Goal: Task Accomplishment & Management: Complete application form

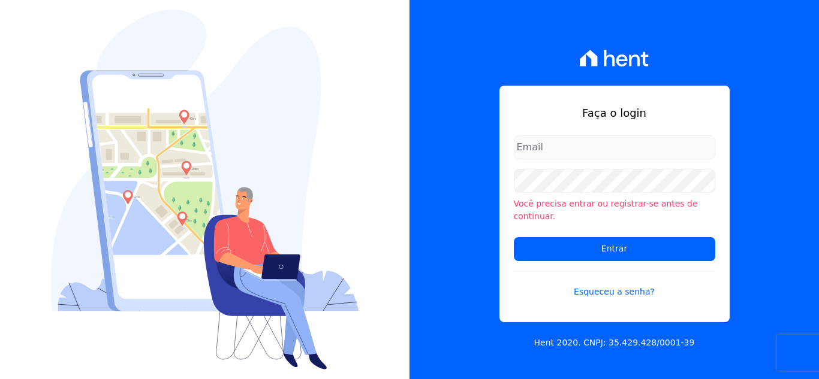
type input "[PERSON_NAME][EMAIL_ADDRESS][DOMAIN_NAME]"
click at [575, 155] on input "[PERSON_NAME][EMAIL_ADDRESS][DOMAIN_NAME]" at bounding box center [614, 147] width 201 height 24
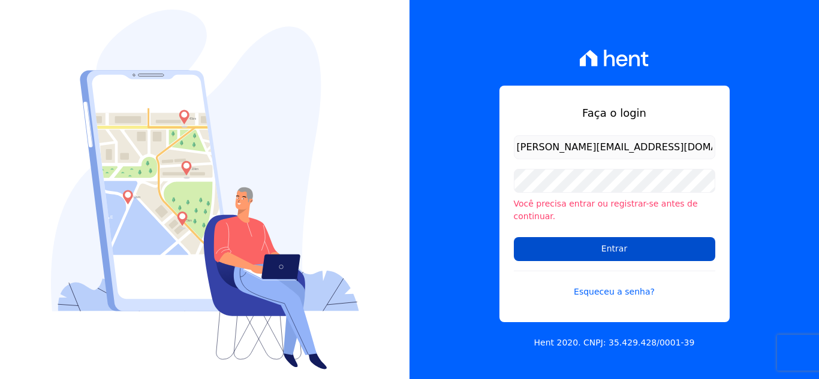
click at [559, 254] on input "Entrar" at bounding box center [614, 249] width 201 height 24
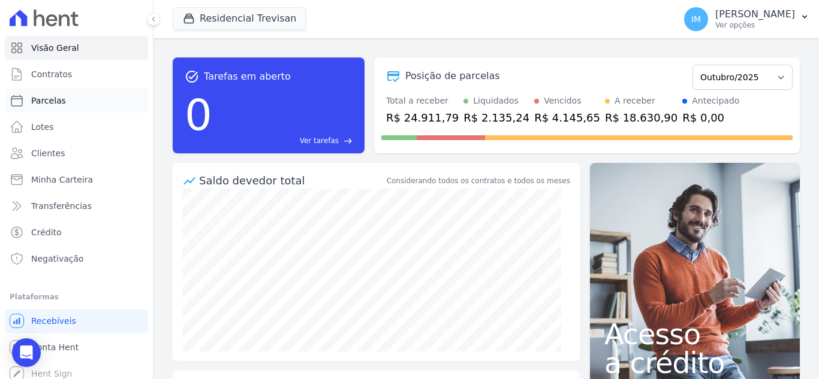
click at [49, 100] on span "Parcelas" at bounding box center [48, 101] width 35 height 12
select select
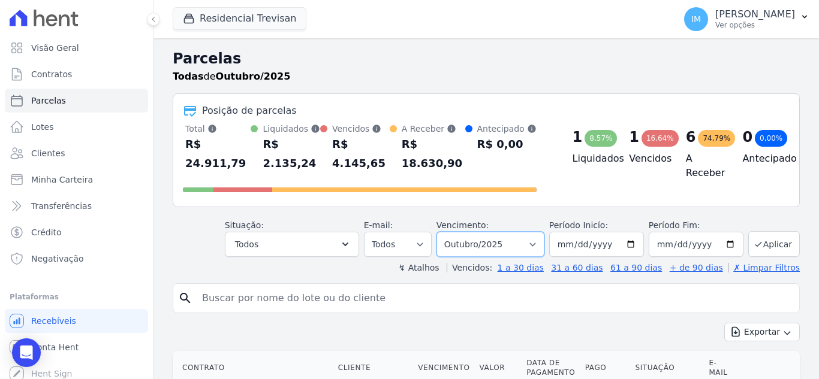
click at [535, 232] on select "Filtrar por período ──────── Todos os meses Maio/2021 Junho/2021 Julho/2021 Ago…" at bounding box center [490, 244] width 108 height 25
select select "all"
click at [444, 232] on select "Filtrar por período ──────── Todos os meses Maio/2021 Junho/2021 Julho/2021 Ago…" at bounding box center [490, 244] width 108 height 25
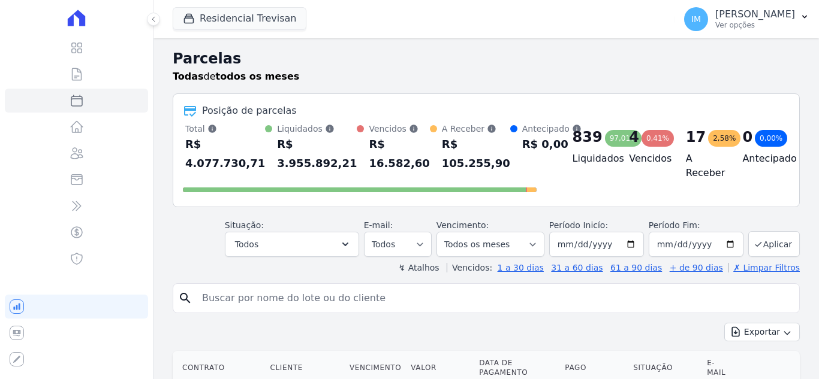
select select
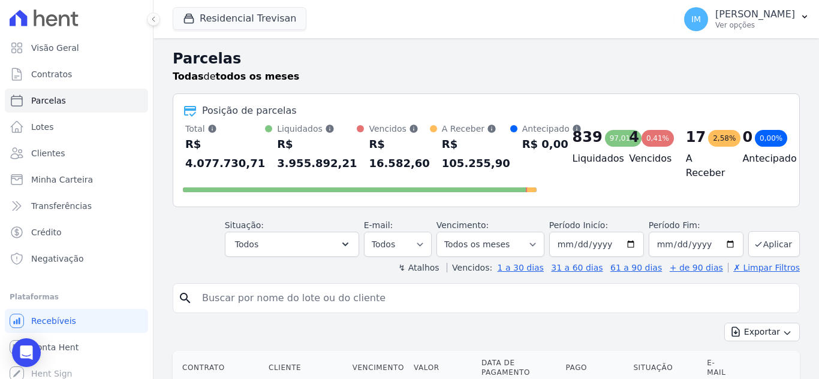
click at [250, 303] on input "search" at bounding box center [494, 299] width 599 height 24
type input "francielle"
select select
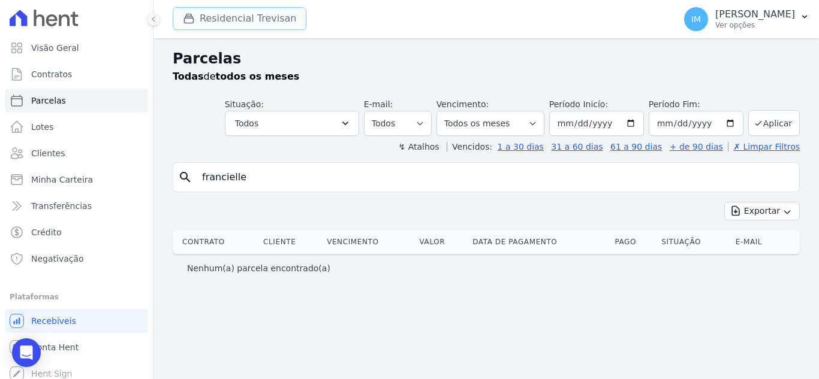
click at [248, 17] on button "Residencial Trevisan" at bounding box center [240, 18] width 134 height 23
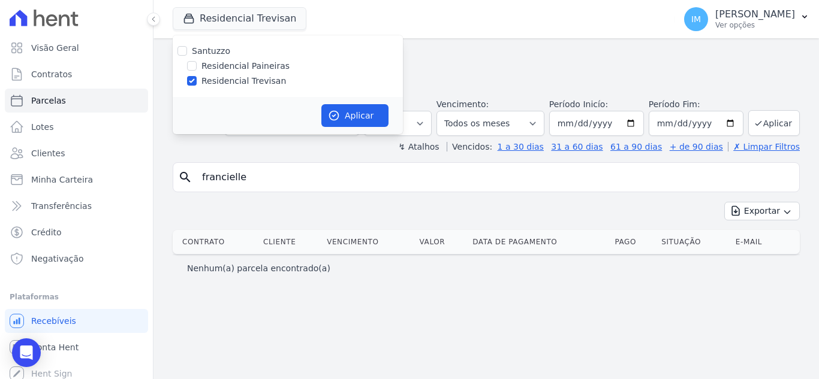
click at [259, 68] on label "Residencial Paineiras" at bounding box center [245, 66] width 88 height 13
click at [197, 68] on input "Residencial Paineiras" at bounding box center [192, 66] width 10 height 10
checkbox input "true"
click at [257, 82] on label "Residencial Trevisan" at bounding box center [243, 81] width 85 height 13
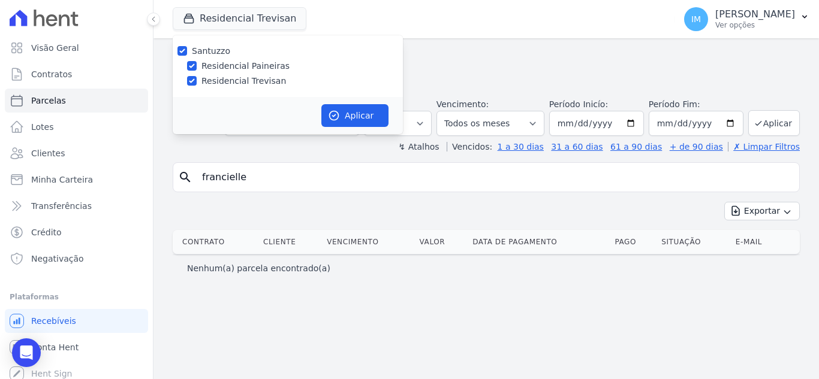
click at [197, 82] on input "Residencial Trevisan" at bounding box center [192, 81] width 10 height 10
checkbox input "false"
click at [348, 118] on button "Aplicar" at bounding box center [354, 115] width 67 height 23
select select
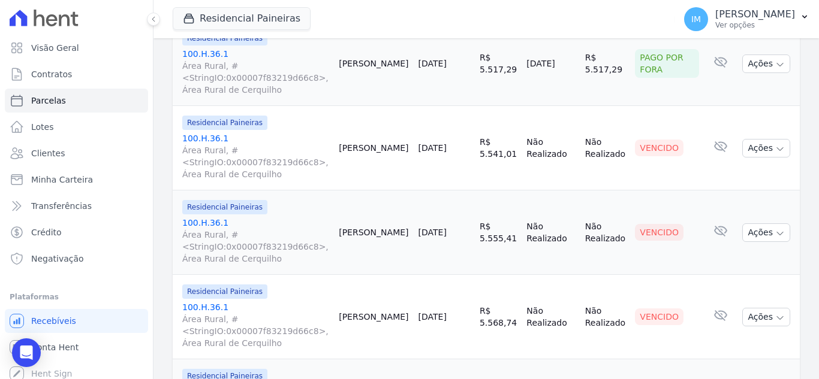
scroll to position [875, 0]
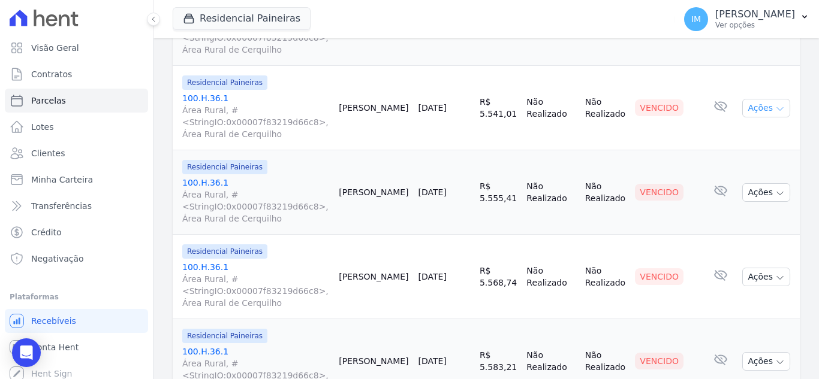
click at [777, 107] on button "Ações" at bounding box center [766, 108] width 48 height 19
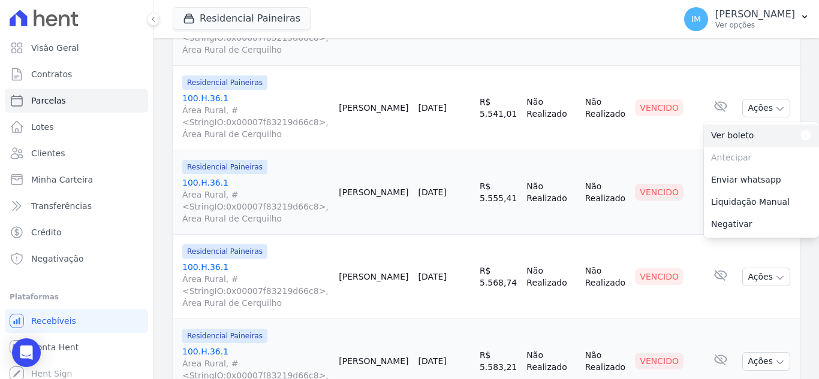
click at [727, 135] on link "Ver boleto Para visualizar o boleto digite os 5 primeiros dígitos do seu CPF" at bounding box center [761, 136] width 115 height 22
click at [679, 251] on td "Vencido" at bounding box center [667, 277] width 74 height 85
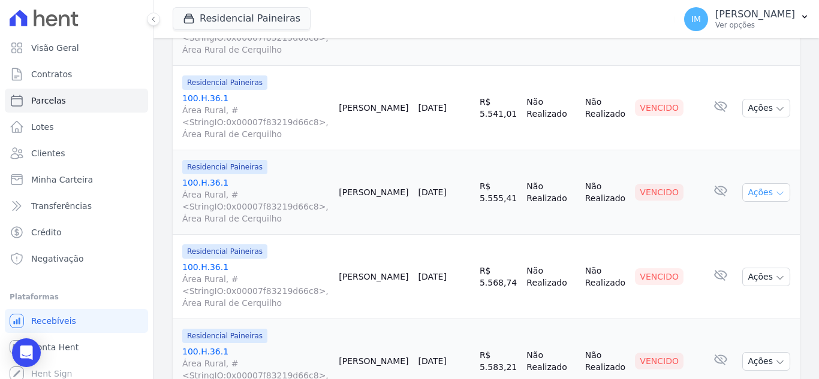
click at [775, 191] on icon "button" at bounding box center [780, 194] width 10 height 10
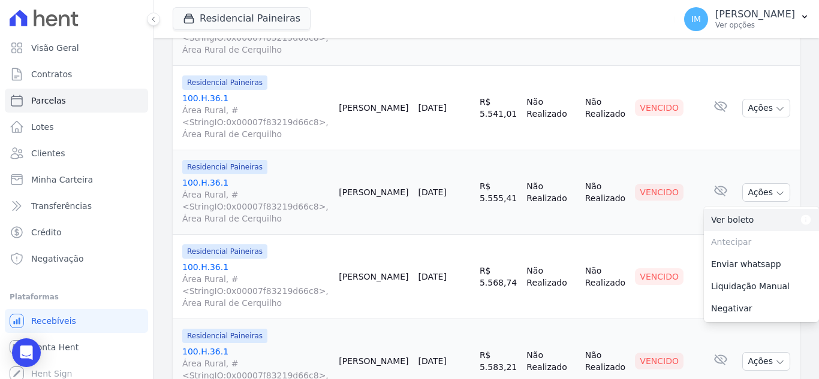
click at [730, 219] on link "Ver boleto Para visualizar o boleto digite os 5 primeiros dígitos do seu CPF" at bounding box center [761, 220] width 115 height 22
drag, startPoint x: 654, startPoint y: 239, endPoint x: 654, endPoint y: 231, distance: 7.2
click at [654, 238] on td "Vencido" at bounding box center [667, 277] width 74 height 85
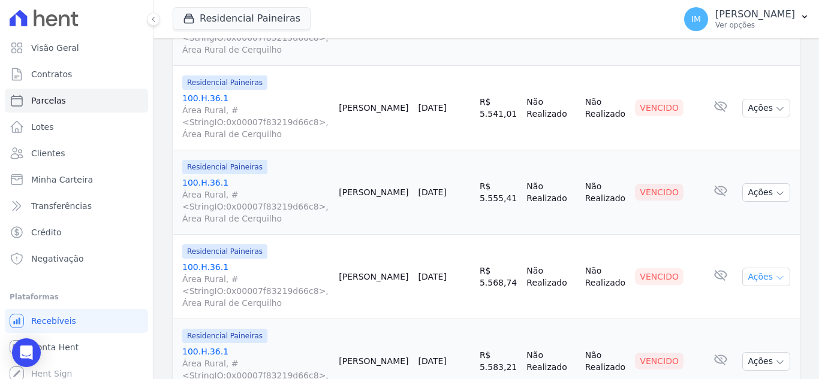
click at [775, 280] on icon "button" at bounding box center [780, 278] width 10 height 10
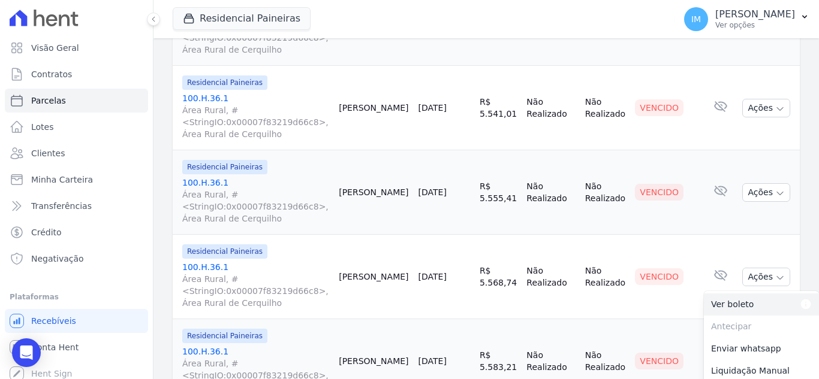
click at [730, 303] on link "Ver boleto Para visualizar o boleto digite os 5 primeiros dígitos do seu CPF" at bounding box center [761, 305] width 115 height 22
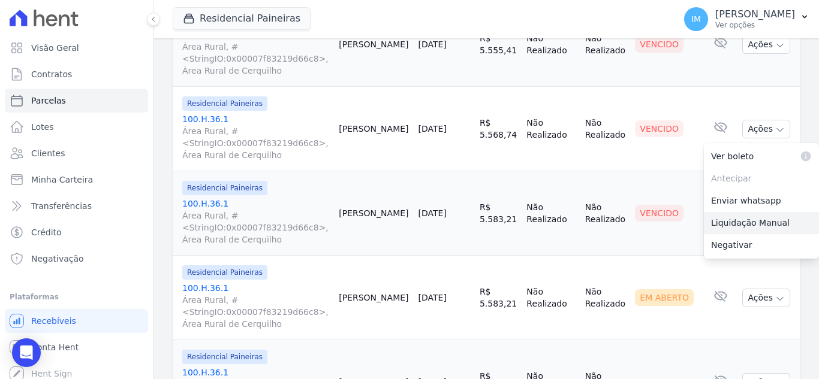
scroll to position [1027, 0]
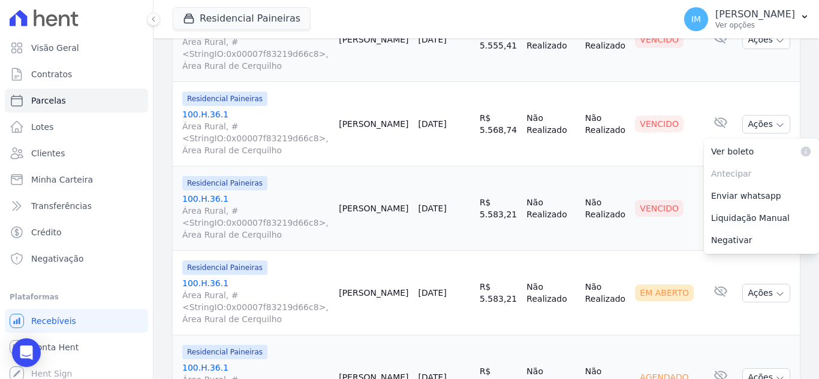
click at [651, 234] on td "Vencido" at bounding box center [667, 209] width 74 height 85
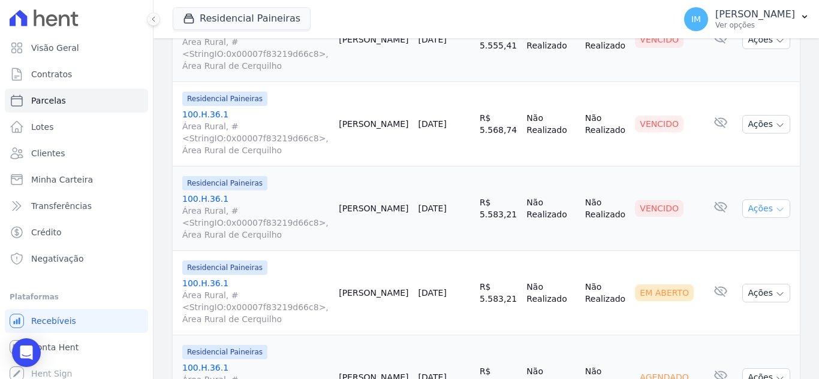
click at [777, 210] on icon "button" at bounding box center [780, 210] width 6 height 3
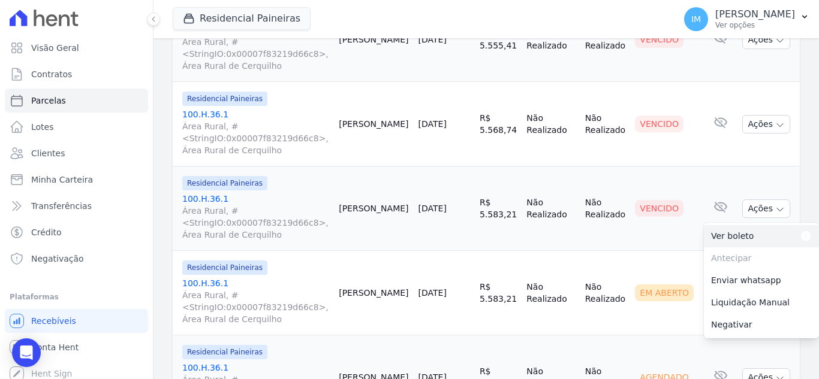
click at [733, 234] on link "Ver boleto Para visualizar o boleto digite os 5 primeiros dígitos do seu CPF" at bounding box center [761, 236] width 115 height 22
click at [635, 246] on td "Vencido" at bounding box center [667, 209] width 74 height 85
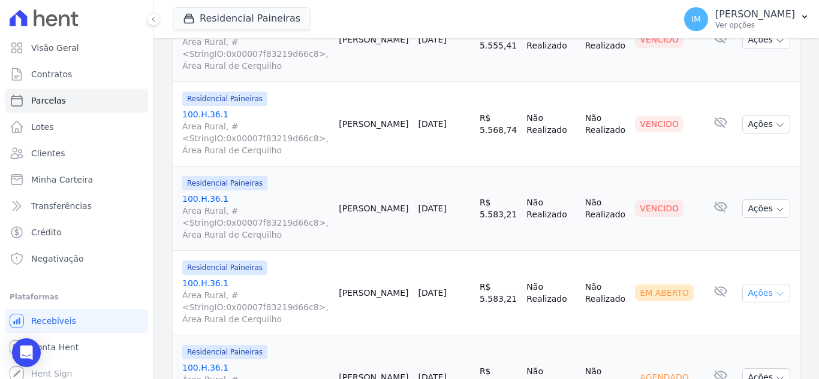
click at [775, 296] on icon "button" at bounding box center [780, 295] width 10 height 10
click at [720, 322] on link "Ver boleto Para visualizar o boleto digite os 5 primeiros dígitos do seu CPF" at bounding box center [761, 321] width 115 height 22
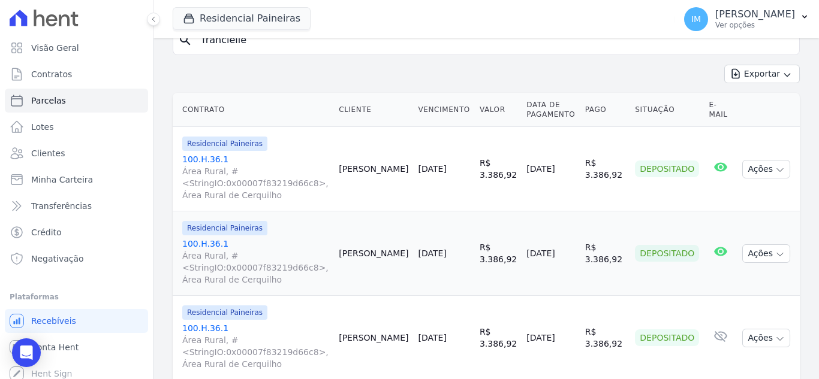
scroll to position [132, 0]
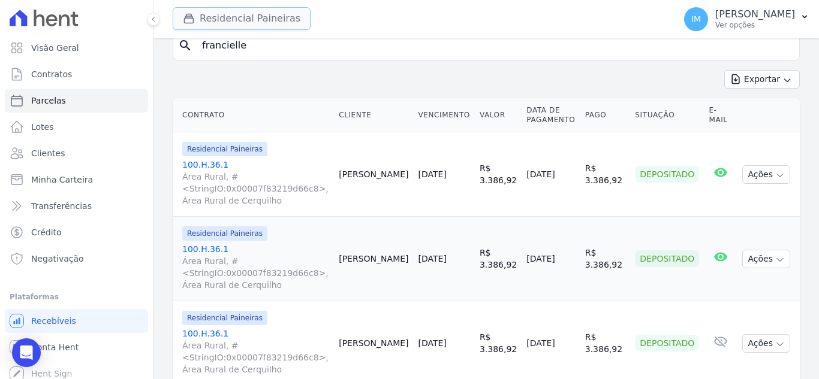
click at [246, 17] on button "Residencial Paineiras" at bounding box center [242, 18] width 138 height 23
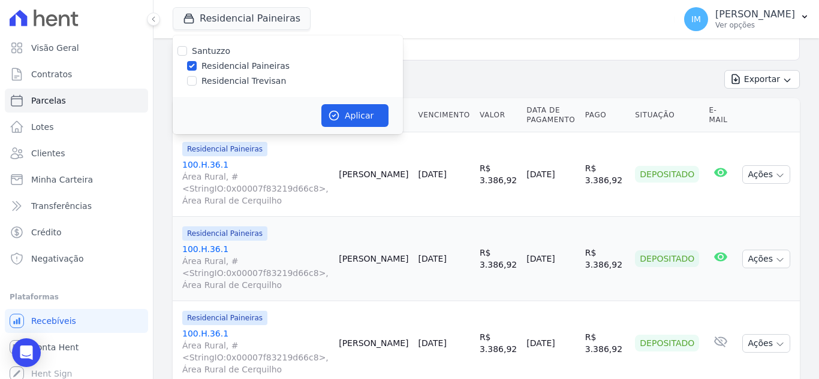
click at [240, 81] on label "Residencial Trevisan" at bounding box center [243, 81] width 85 height 13
click at [197, 81] on input "Residencial Trevisan" at bounding box center [192, 81] width 10 height 10
checkbox input "true"
click at [245, 64] on label "Residencial Paineiras" at bounding box center [245, 66] width 88 height 13
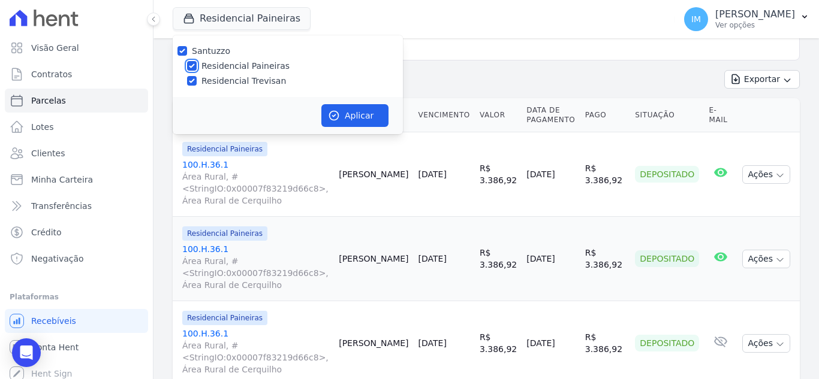
click at [197, 64] on input "Residencial Paineiras" at bounding box center [192, 66] width 10 height 10
checkbox input "false"
click at [371, 114] on button "Aplicar" at bounding box center [354, 115] width 67 height 23
select select
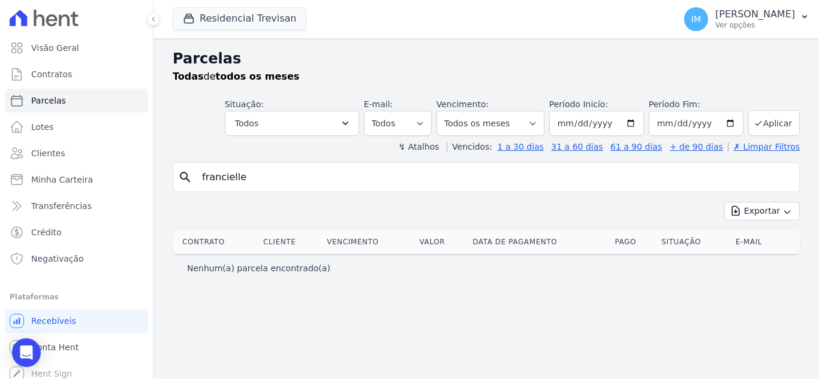
drag, startPoint x: 270, startPoint y: 176, endPoint x: 183, endPoint y: 176, distance: 86.9
click at [183, 176] on div "search francielle" at bounding box center [486, 177] width 627 height 30
type input "walter"
select select
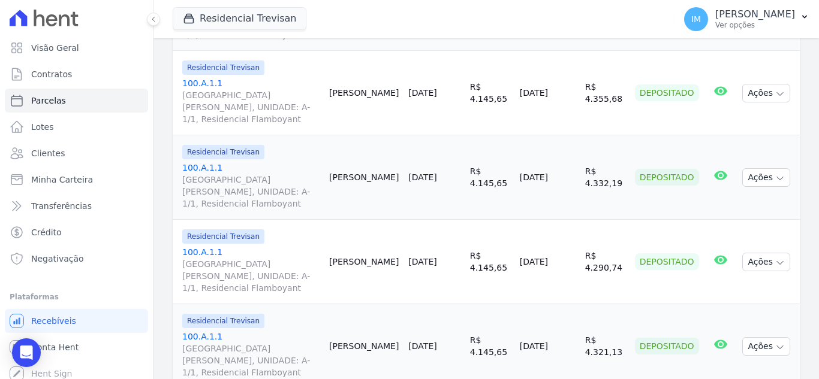
scroll to position [1750, 0]
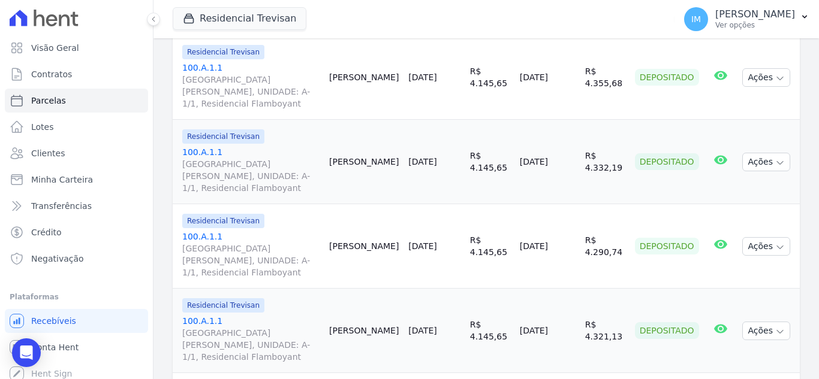
select select
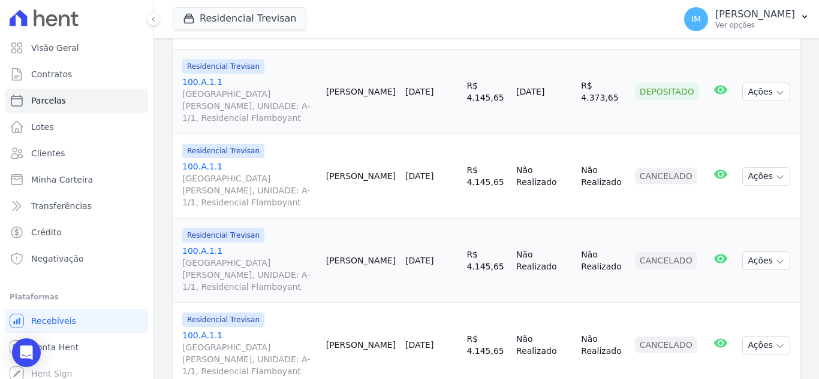
scroll to position [471, 0]
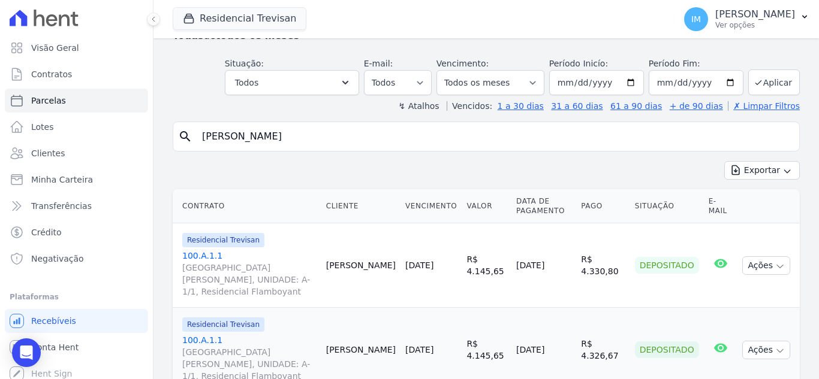
scroll to position [0, 0]
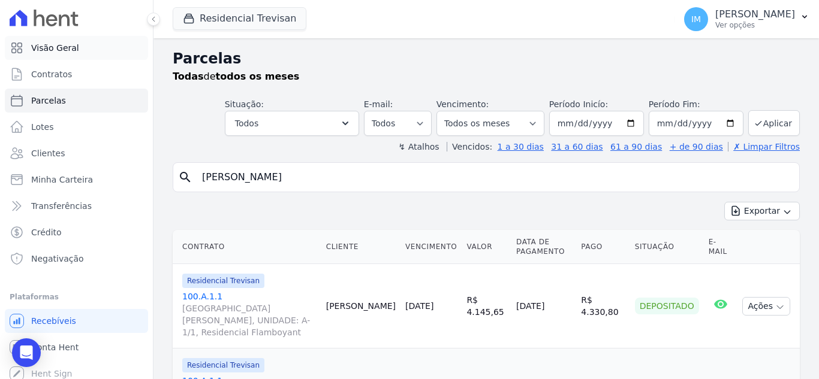
click at [43, 47] on span "Visão Geral" at bounding box center [55, 48] width 48 height 12
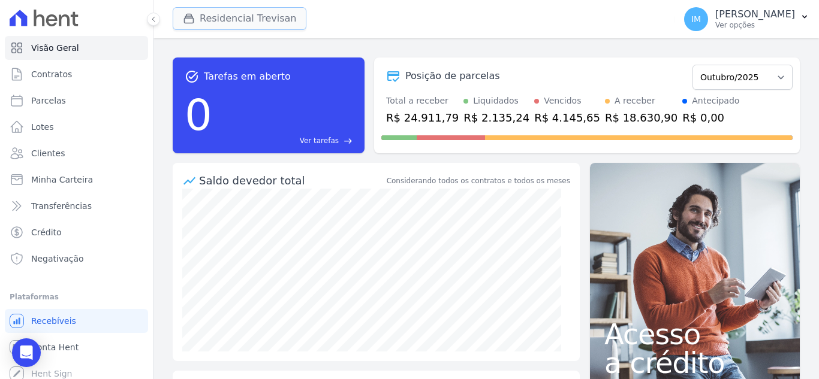
click at [268, 15] on button "Residencial Trevisan" at bounding box center [240, 18] width 134 height 23
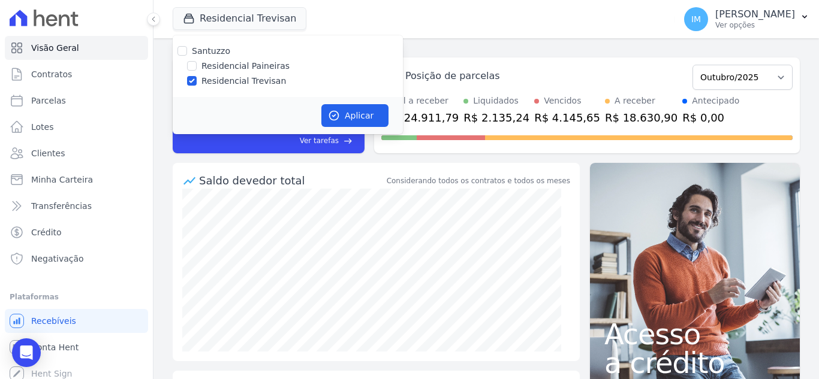
click at [266, 64] on label "Residencial Paineiras" at bounding box center [245, 66] width 88 height 13
click at [197, 64] on input "Residencial Paineiras" at bounding box center [192, 66] width 10 height 10
checkbox input "true"
click at [254, 82] on label "Residencial Trevisan" at bounding box center [243, 81] width 85 height 13
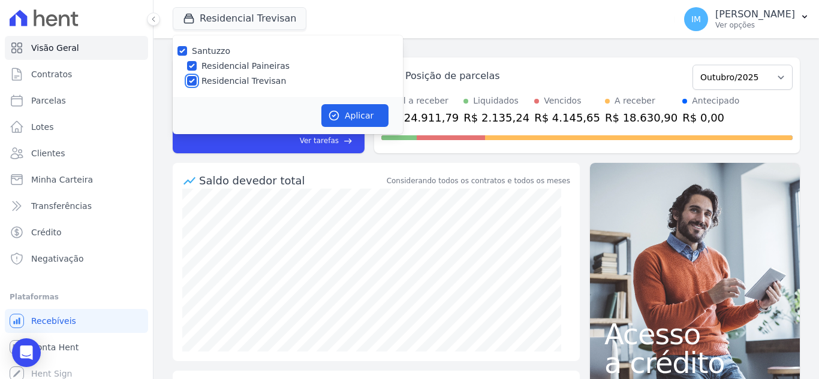
click at [197, 82] on input "Residencial Trevisan" at bounding box center [192, 81] width 10 height 10
checkbox input "false"
click at [358, 114] on button "Aplicar" at bounding box center [354, 115] width 67 height 23
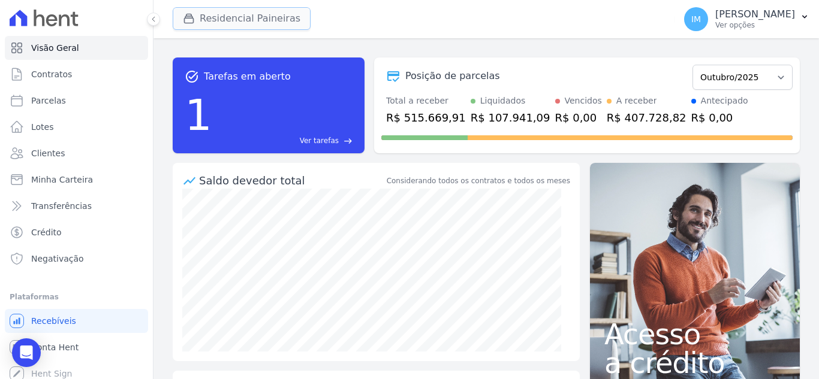
click at [245, 16] on button "Residencial Paineiras" at bounding box center [242, 18] width 138 height 23
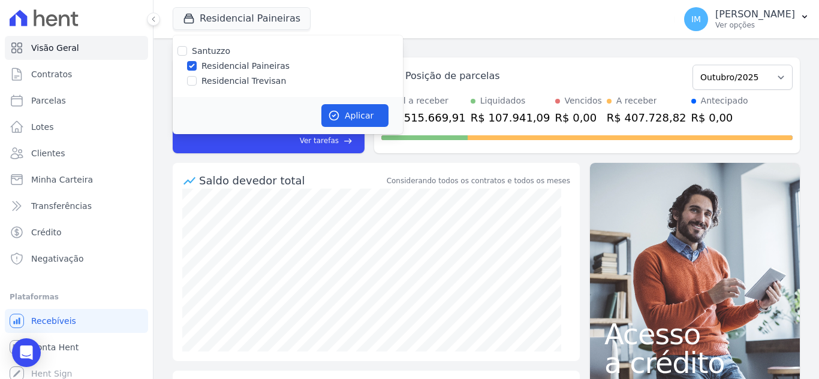
click at [245, 79] on label "Residencial Trevisan" at bounding box center [243, 81] width 85 height 13
click at [197, 79] on input "Residencial Trevisan" at bounding box center [192, 81] width 10 height 10
checkbox input "true"
click at [246, 67] on label "Residencial Paineiras" at bounding box center [245, 66] width 88 height 13
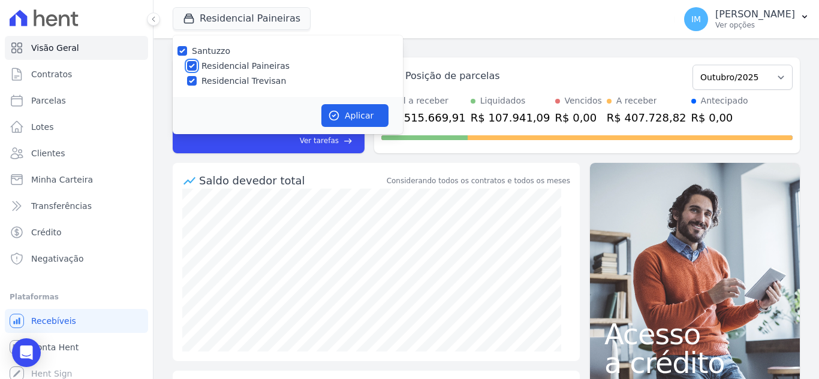
click at [197, 67] on input "Residencial Paineiras" at bounding box center [192, 66] width 10 height 10
checkbox input "false"
click at [357, 114] on button "Aplicar" at bounding box center [354, 115] width 67 height 23
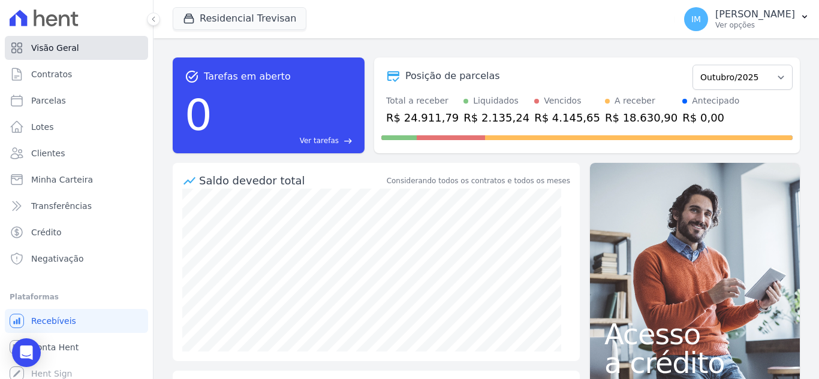
click at [43, 54] on link "Visão Geral" at bounding box center [76, 48] width 143 height 24
click at [223, 17] on button "Residencial Trevisan" at bounding box center [240, 18] width 134 height 23
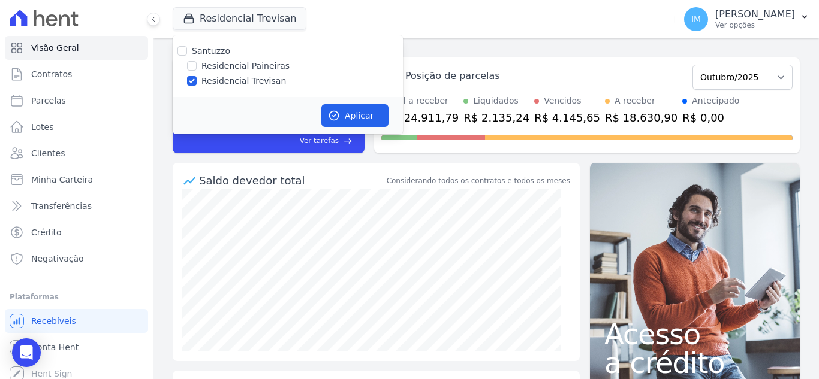
click at [242, 67] on label "Residencial Paineiras" at bounding box center [245, 66] width 88 height 13
click at [197, 67] on input "Residencial Paineiras" at bounding box center [192, 66] width 10 height 10
checkbox input "true"
click at [242, 85] on label "Residencial Trevisan" at bounding box center [243, 81] width 85 height 13
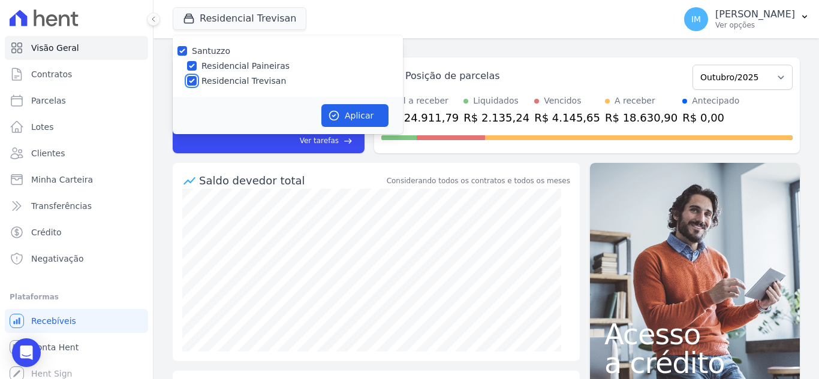
click at [197, 85] on input "Residencial Trevisan" at bounding box center [192, 81] width 10 height 10
checkbox input "false"
click at [360, 123] on button "Aplicar" at bounding box center [354, 115] width 67 height 23
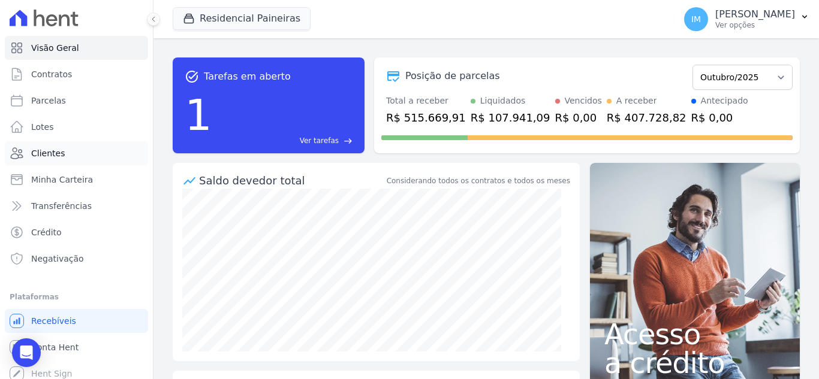
click at [53, 157] on span "Clientes" at bounding box center [48, 153] width 34 height 12
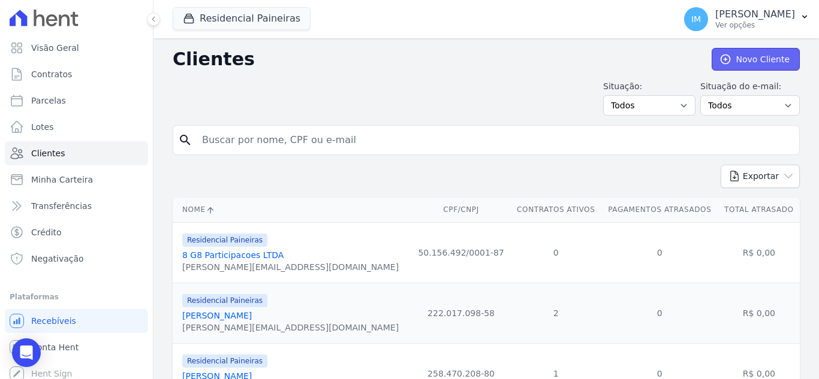
click at [751, 57] on link "Novo Cliente" at bounding box center [756, 59] width 88 height 23
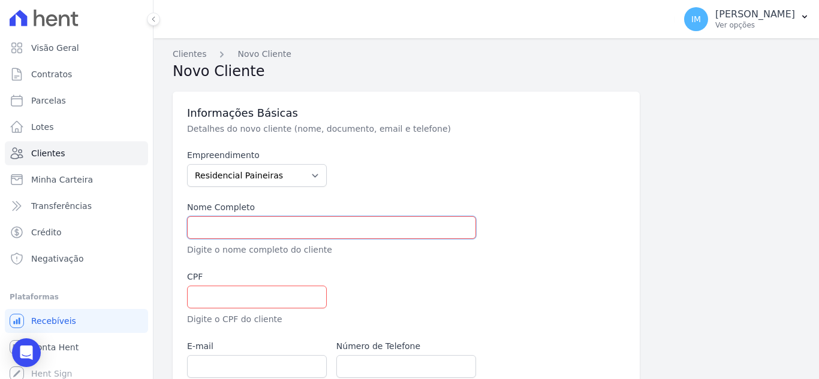
click at [268, 228] on input "text" at bounding box center [331, 227] width 289 height 23
paste input "Gleison do Carmo Oliveira"
type input "Gleison do Carmo Oliveira"
click at [246, 297] on input "text" at bounding box center [257, 297] width 140 height 23
paste input "283.862.048-77"
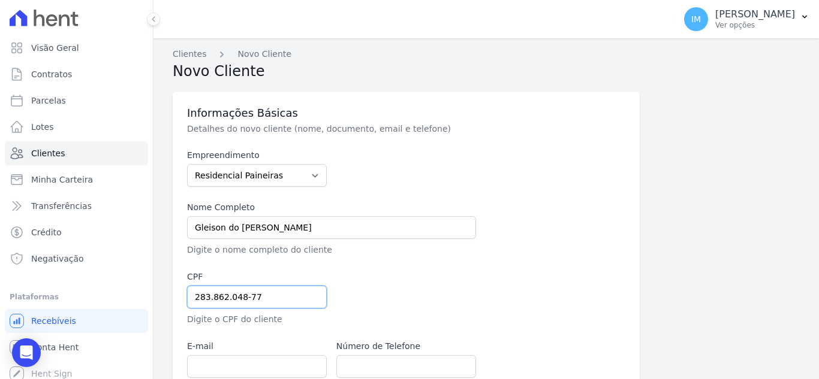
type input "283.862.048-77"
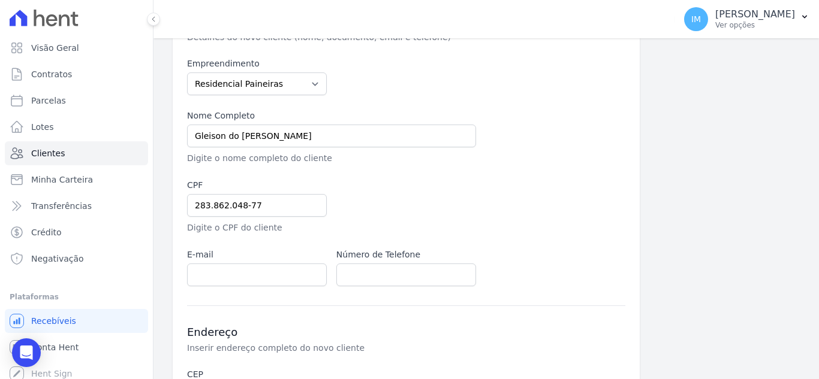
scroll to position [93, 0]
click at [285, 270] on input "email" at bounding box center [257, 274] width 140 height 23
paste input "gleison.carmo.oliveira@gmail.com"
type input "gleison.carmo.oliveira@gmail.com"
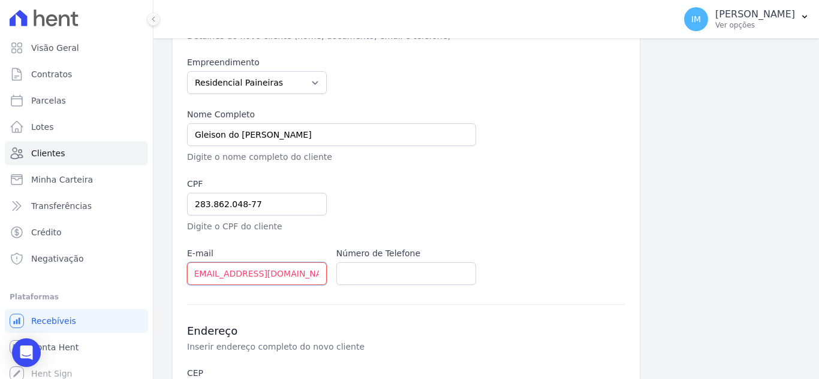
scroll to position [0, 0]
click at [405, 269] on input "text" at bounding box center [406, 274] width 140 height 23
paste input "(15) 96932 3300"
type input "(15) 96932 3300"
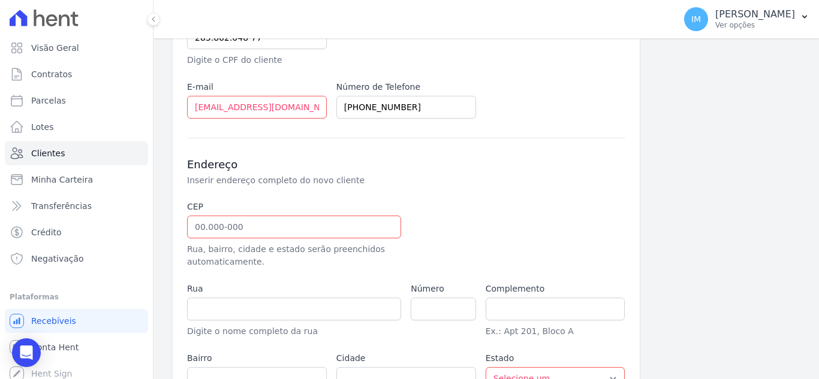
scroll to position [275, 0]
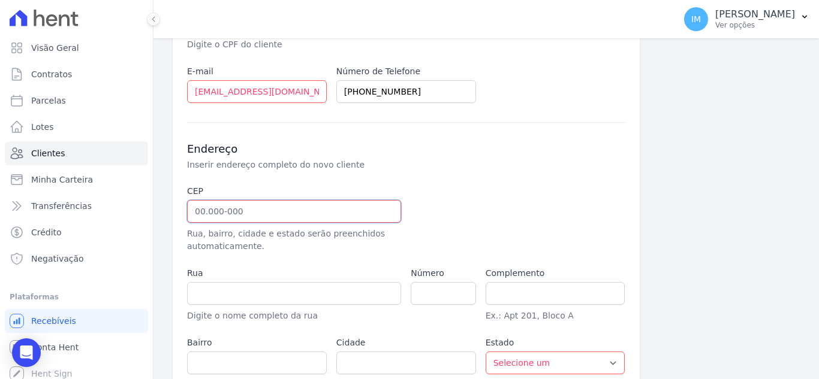
click at [309, 205] on input "text" at bounding box center [294, 211] width 214 height 23
paste input "18.550-810"
type input "18.550-810"
type input "Rua Luiz Fioravante Marcuz"
type input "Flora Ville"
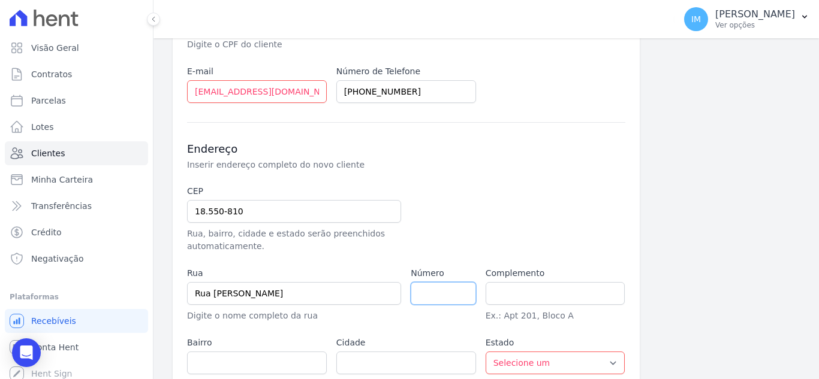
type input "Boituva"
select select "SP"
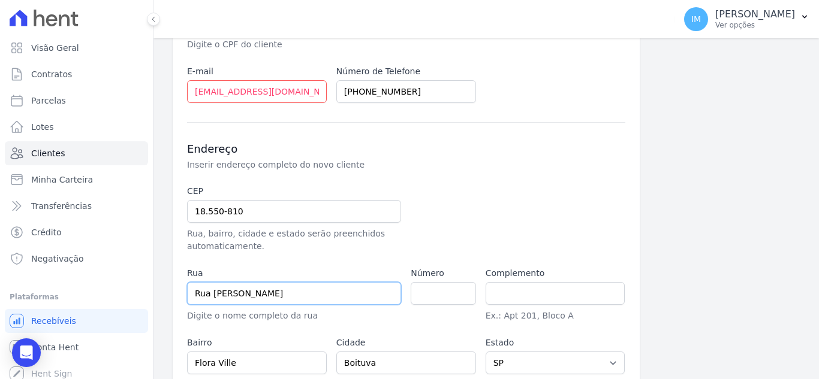
click at [335, 291] on input "Rua Luiz Fioravante Marcuz" at bounding box center [294, 293] width 214 height 23
click at [430, 297] on input "number" at bounding box center [443, 293] width 65 height 23
type input "143"
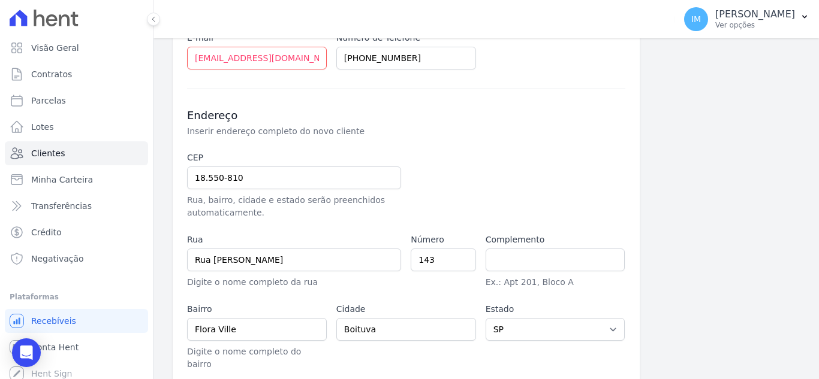
scroll to position [349, 0]
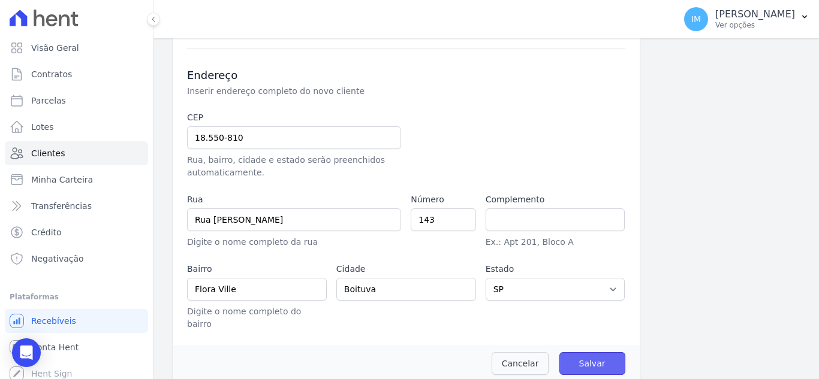
click at [593, 352] on input "Salvar" at bounding box center [592, 363] width 66 height 23
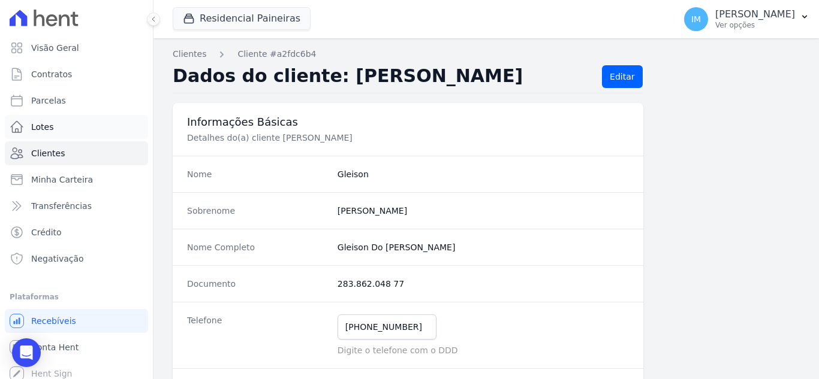
click at [42, 127] on span "Lotes" at bounding box center [42, 127] width 23 height 12
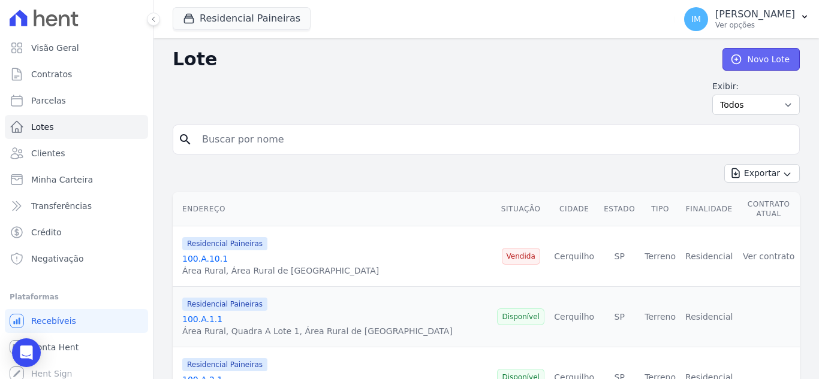
click at [755, 61] on link "Novo Lote" at bounding box center [760, 59] width 77 height 23
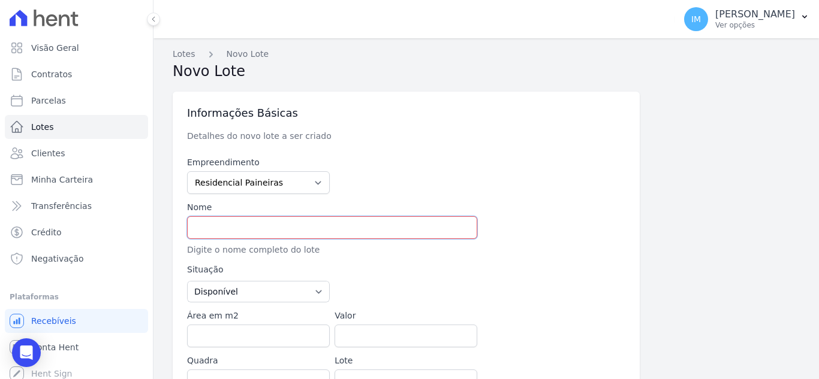
click at [318, 232] on input "text" at bounding box center [332, 227] width 290 height 23
type input "100.C.9.1"
click at [269, 338] on input "Área em m2" at bounding box center [258, 336] width 143 height 23
paste input "1066.01"
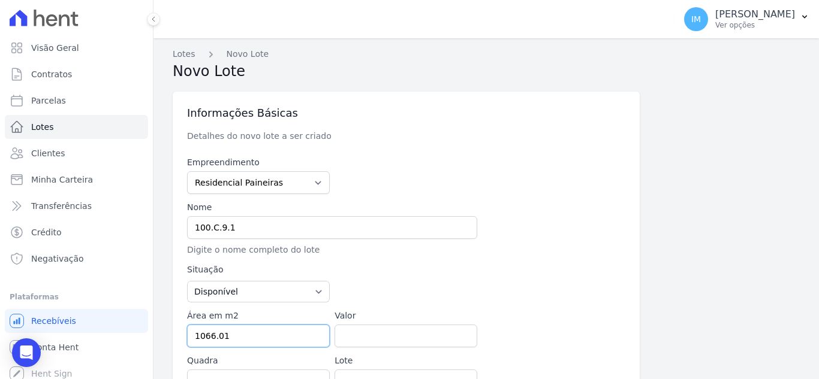
type input "1066.01"
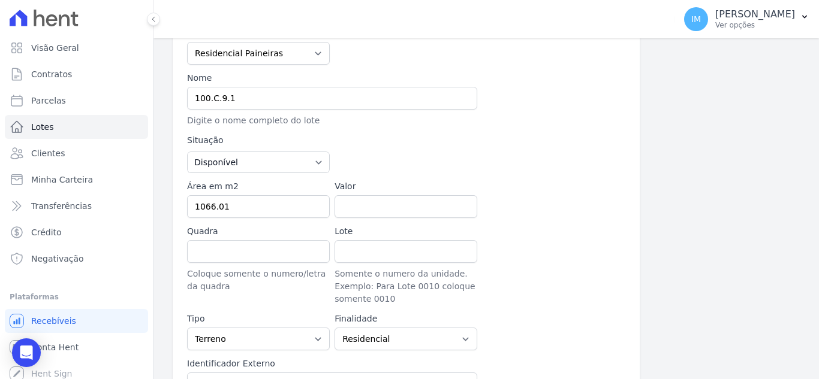
scroll to position [141, 0]
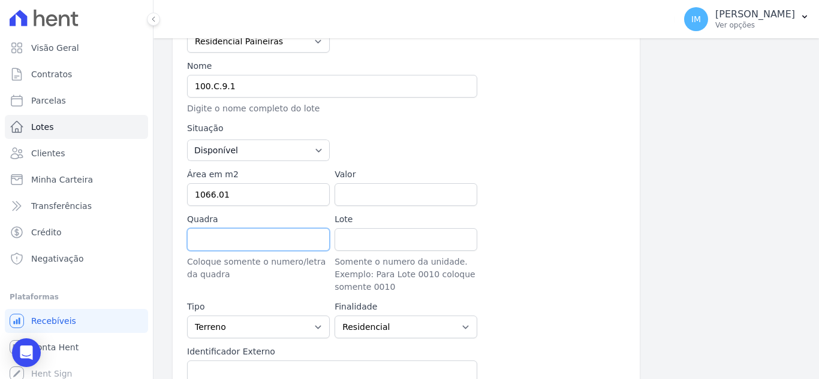
click at [284, 238] on input "Quadra" at bounding box center [258, 239] width 143 height 23
type input "C"
click at [375, 237] on input "Lote" at bounding box center [406, 239] width 143 height 23
type input "9"
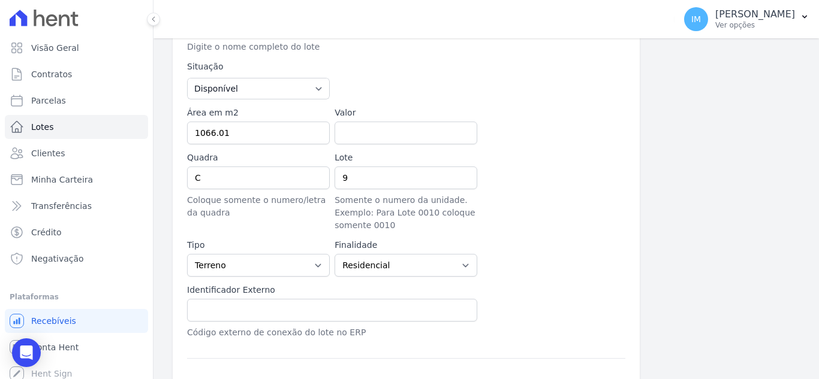
scroll to position [205, 0]
click at [383, 303] on input "text" at bounding box center [332, 308] width 290 height 23
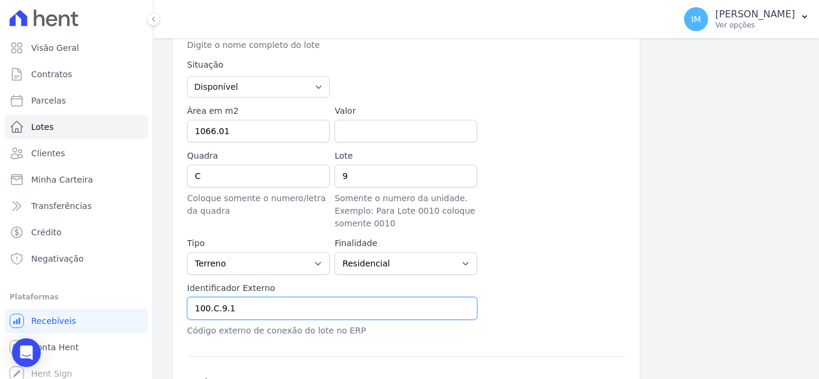
type input "100.C.9.1"
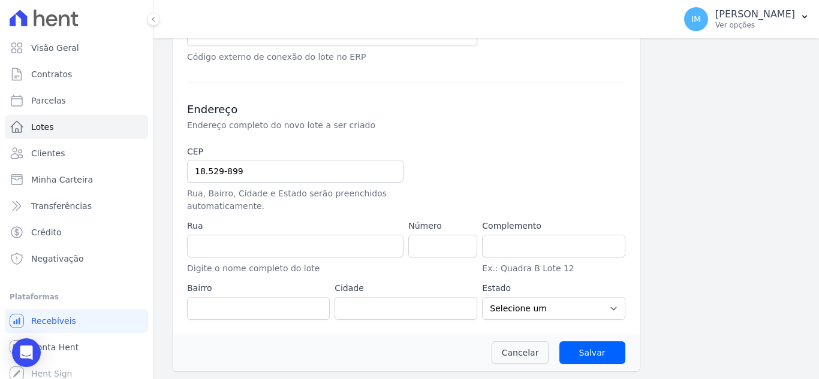
scroll to position [481, 0]
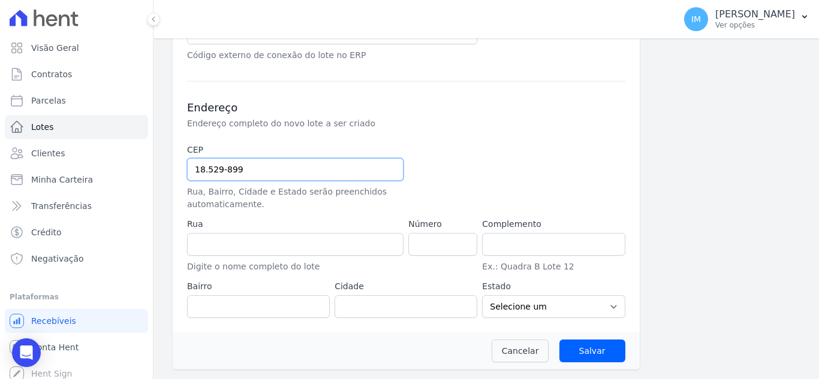
drag, startPoint x: 250, startPoint y: 168, endPoint x: 167, endPoint y: 168, distance: 83.3
type input "18.529-999"
click at [264, 175] on input "18.529-999" at bounding box center [295, 169] width 216 height 23
click at [254, 237] on input "text" at bounding box center [295, 244] width 216 height 23
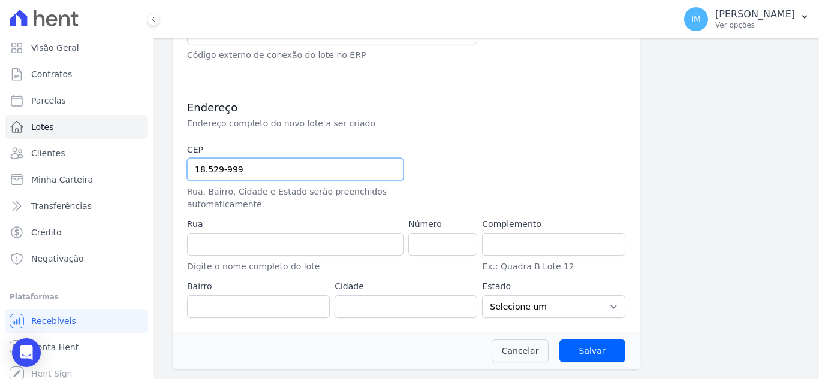
drag, startPoint x: 246, startPoint y: 167, endPoint x: 183, endPoint y: 170, distance: 63.0
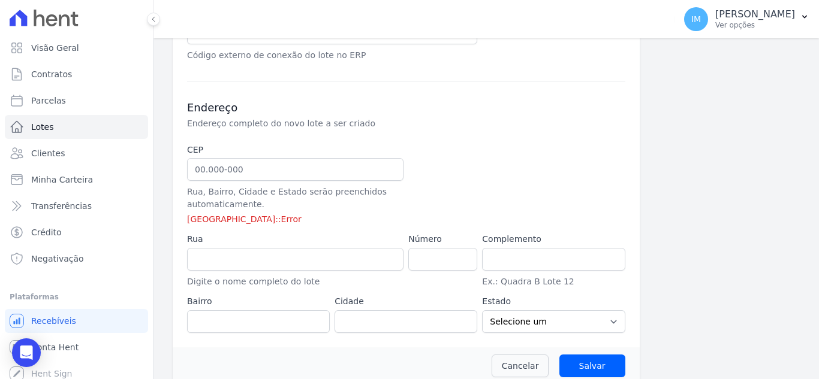
click at [228, 245] on label "Rua" at bounding box center [295, 239] width 216 height 13
click at [228, 170] on input "text" at bounding box center [295, 169] width 216 height 23
type input "18.529-899"
type input "Área Rural"
type input "Área Rural de Cerquilho"
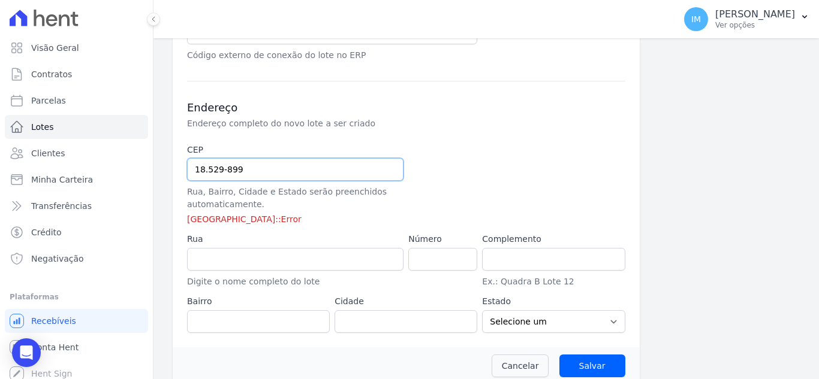
type input "Cerquilho"
select select "SP"
click at [559, 355] on input "Salvar" at bounding box center [592, 366] width 66 height 23
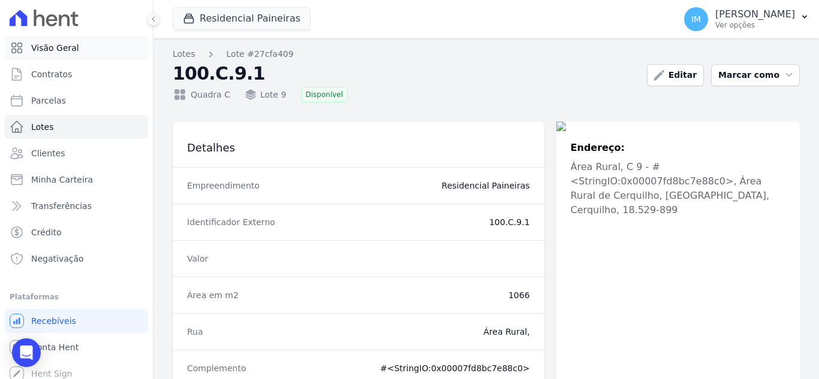
click at [50, 50] on span "Visão Geral" at bounding box center [55, 48] width 48 height 12
